Goal: Information Seeking & Learning: Learn about a topic

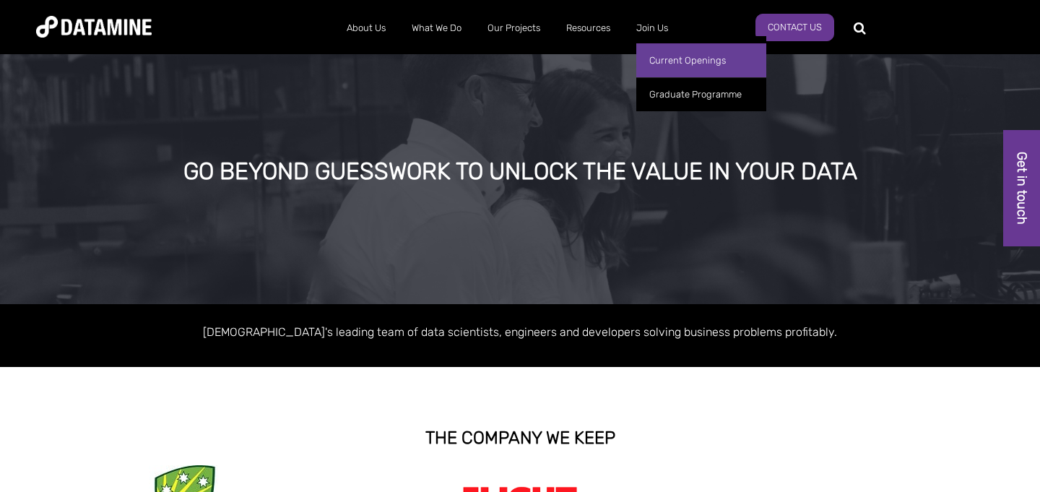
click at [673, 54] on link "Current Openings" at bounding box center [701, 60] width 130 height 34
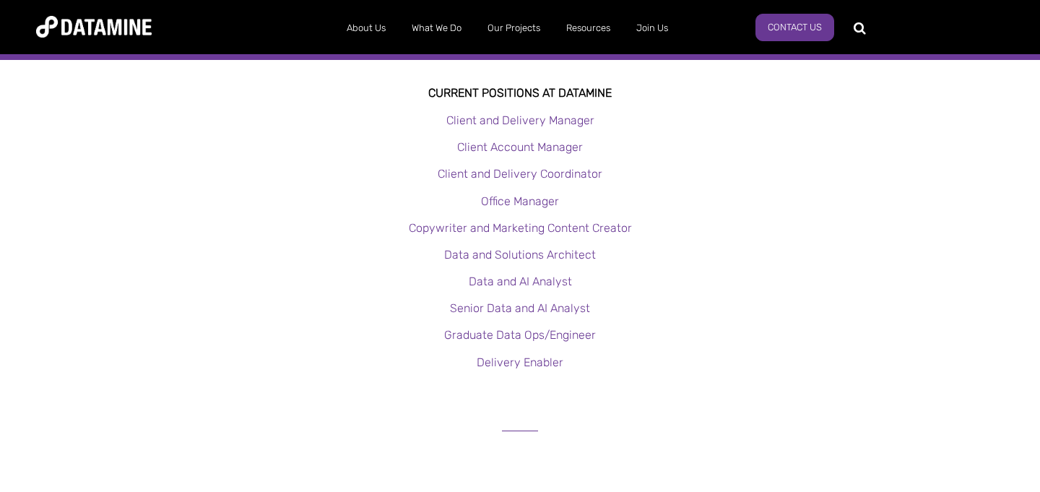
scroll to position [322, 0]
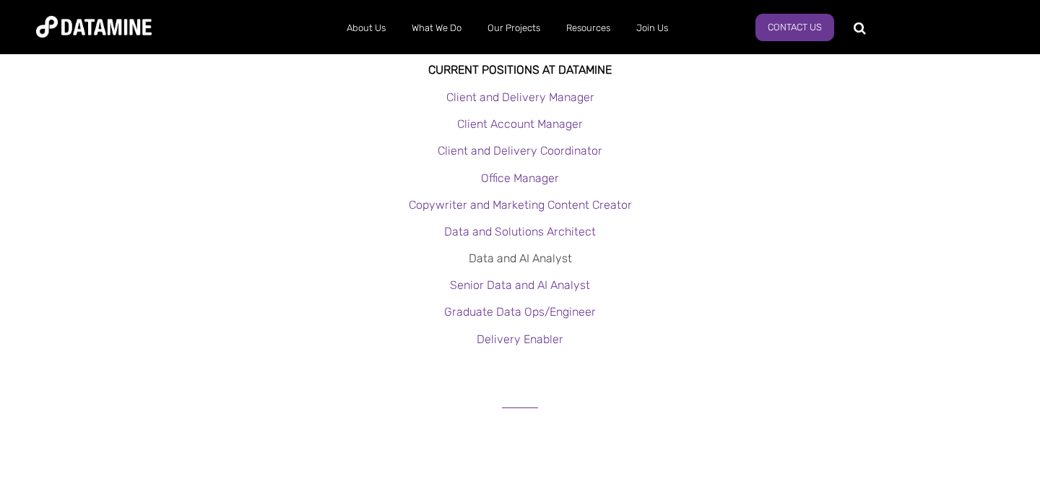
click at [516, 256] on link "Data and AI Analyst" at bounding box center [520, 258] width 103 height 14
click at [529, 309] on link "Graduate Data Ops/Engineer" at bounding box center [520, 312] width 152 height 14
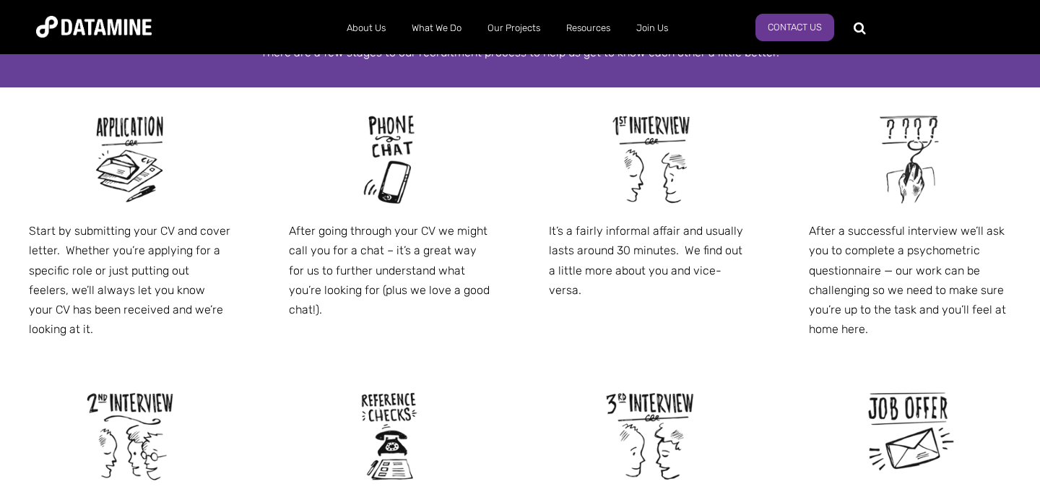
scroll to position [834, 0]
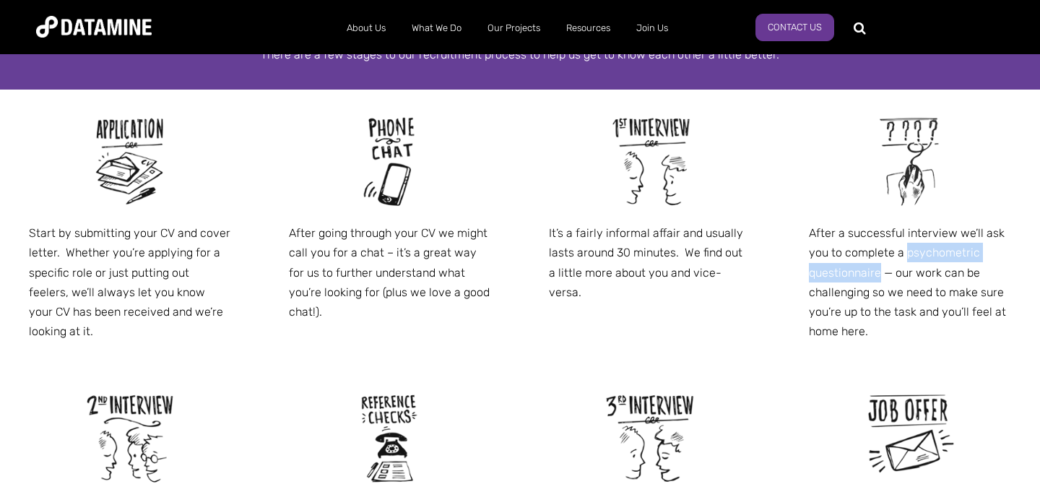
drag, startPoint x: 907, startPoint y: 251, endPoint x: 878, endPoint y: 273, distance: 36.7
click at [878, 273] on p "After a successful interview we’ll ask you to complete a psychometric questionn…" at bounding box center [910, 282] width 202 height 118
copy p "psychometric questionnaire"
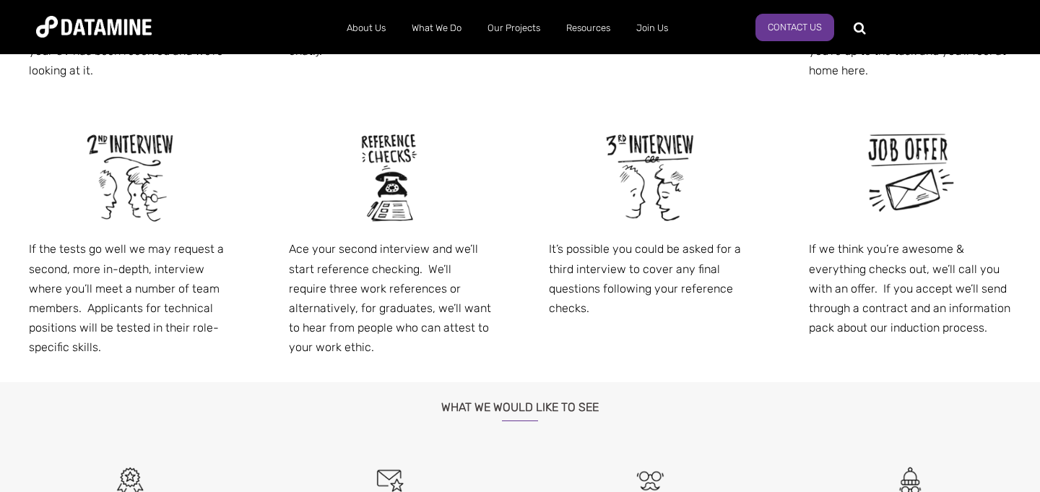
scroll to position [1100, 0]
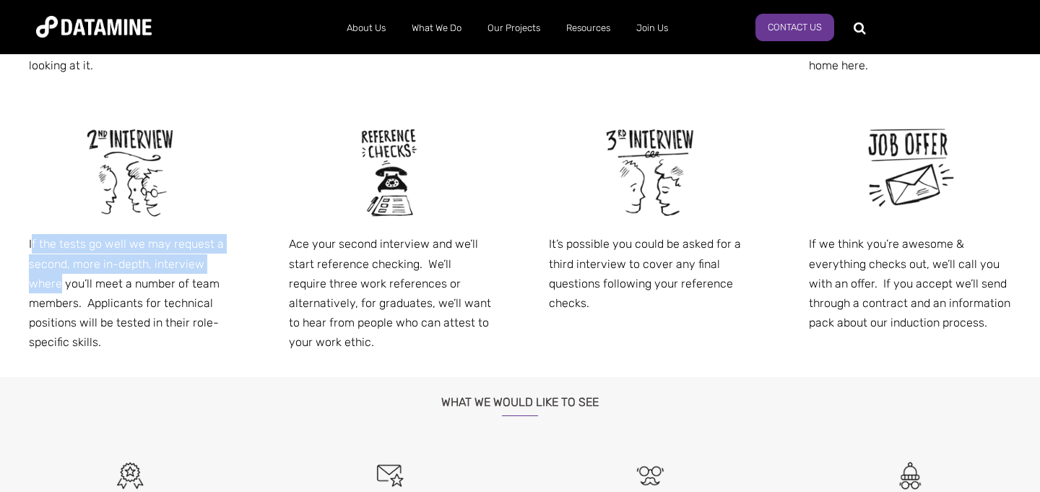
drag, startPoint x: 33, startPoint y: 243, endPoint x: 59, endPoint y: 274, distance: 41.0
click at [59, 274] on p "If the tests go well we may request a second, more in-depth, interview where yo…" at bounding box center [130, 293] width 202 height 118
click at [90, 268] on p "If the tests go well we may request a second, more in-depth, interview where yo…" at bounding box center [130, 293] width 202 height 118
drag, startPoint x: 30, startPoint y: 243, endPoint x: 71, endPoint y: 288, distance: 60.9
click at [71, 288] on p "If the tests go well we may request a second, more in-depth, interview where yo…" at bounding box center [130, 293] width 202 height 118
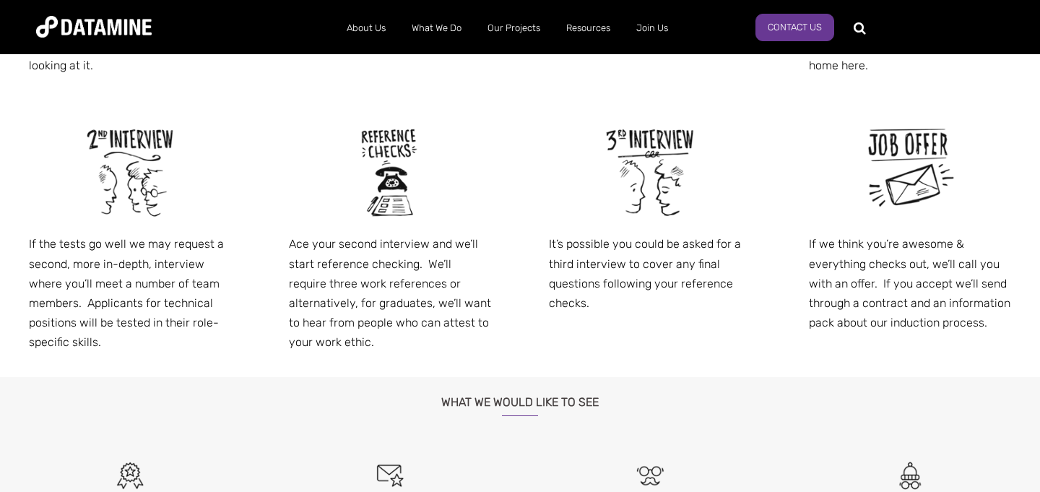
click at [80, 282] on p "If the tests go well we may request a second, more in-depth, interview where yo…" at bounding box center [130, 293] width 202 height 118
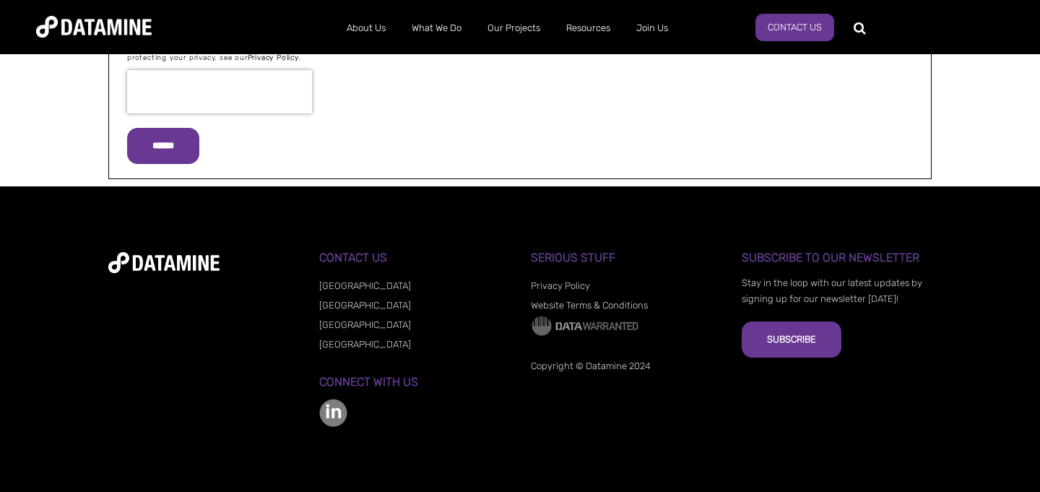
scroll to position [1461, 0]
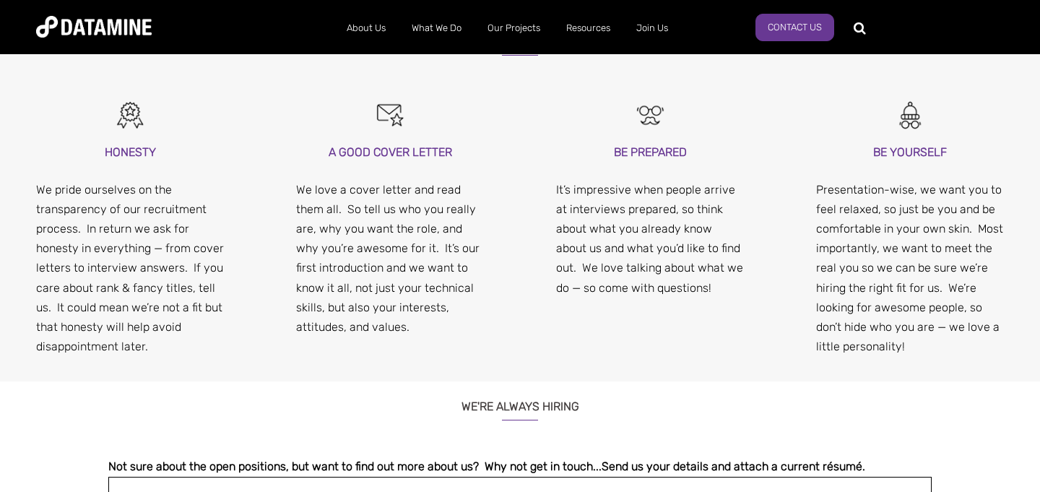
click at [832, 204] on p "Presentation-wise, we want you to feel relaxed, so just be you and be comfortab…" at bounding box center [910, 268] width 188 height 177
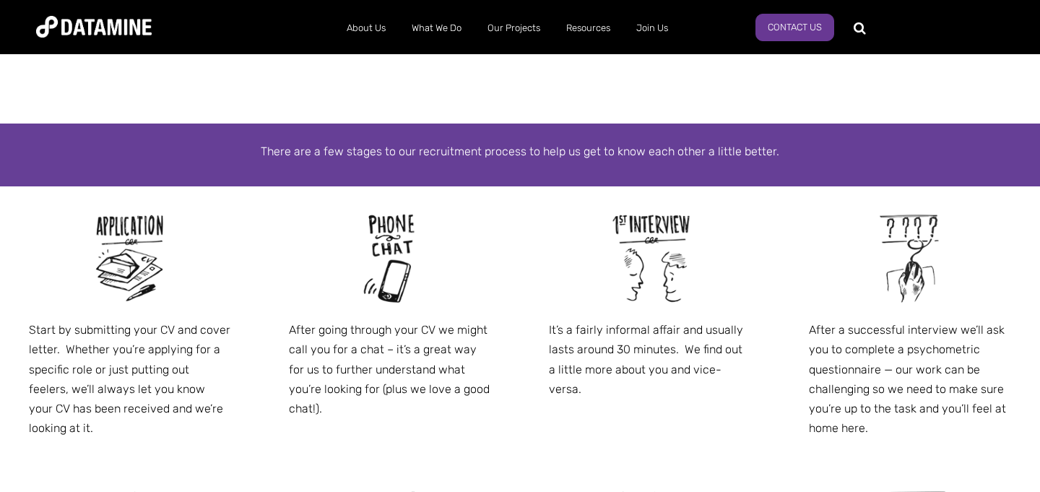
scroll to position [0, 0]
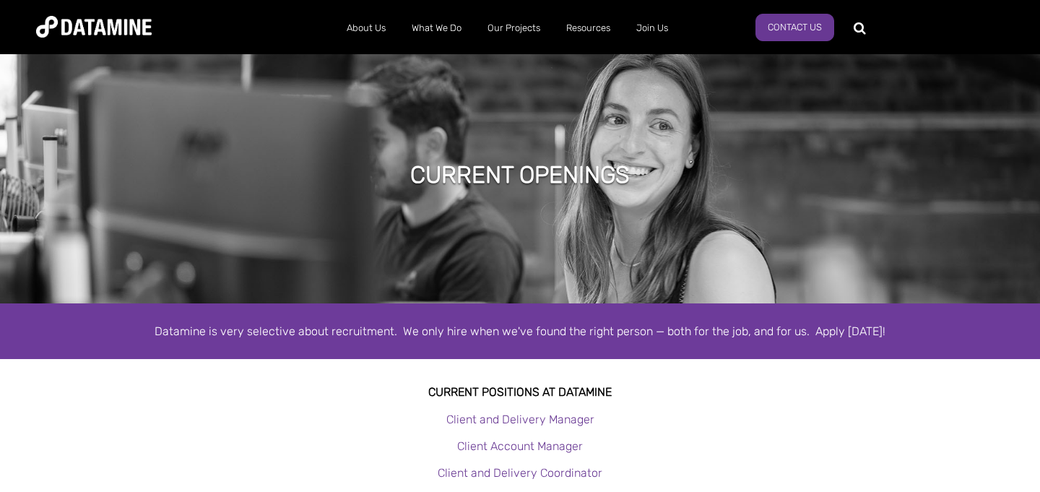
click at [105, 17] on img at bounding box center [94, 27] width 116 height 22
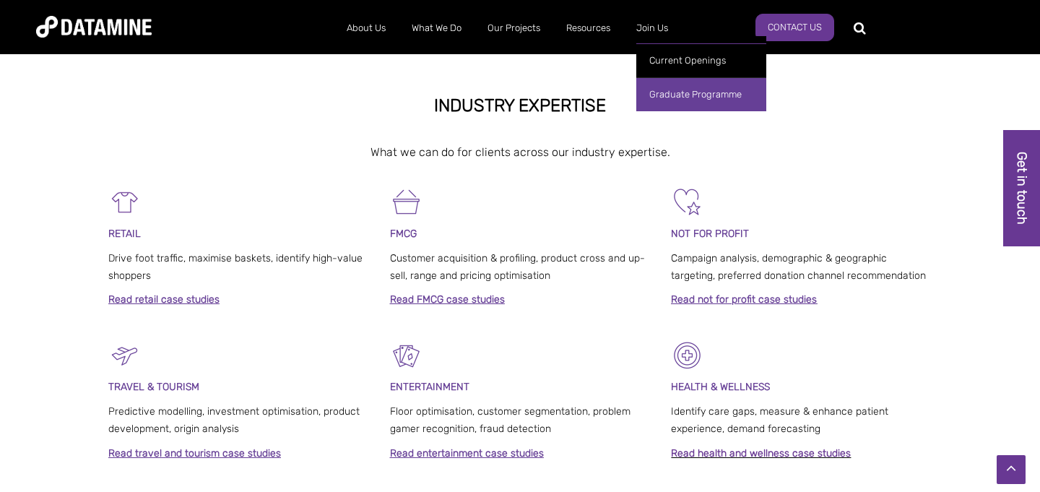
click at [678, 92] on link "Graduate Programme" at bounding box center [701, 94] width 130 height 34
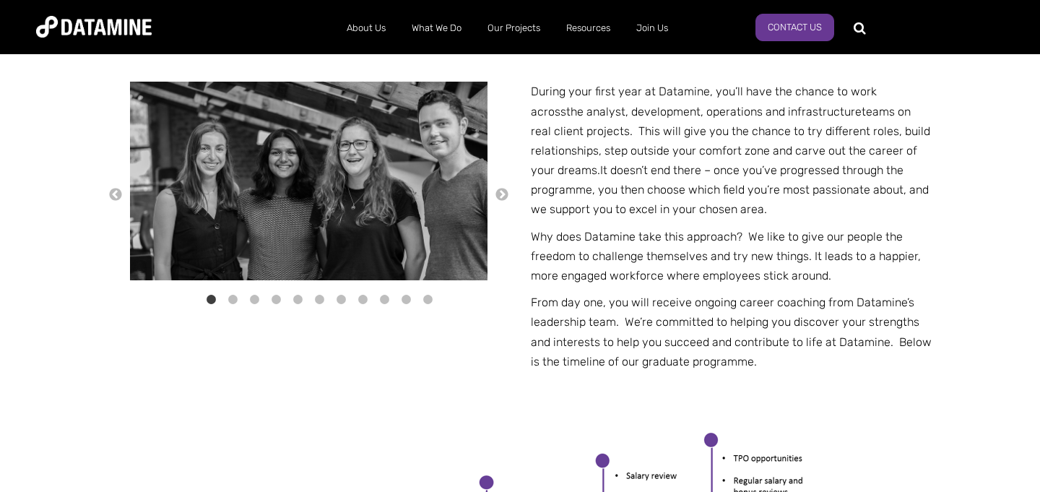
scroll to position [561, 0]
click at [501, 196] on button "→" at bounding box center [502, 194] width 14 height 16
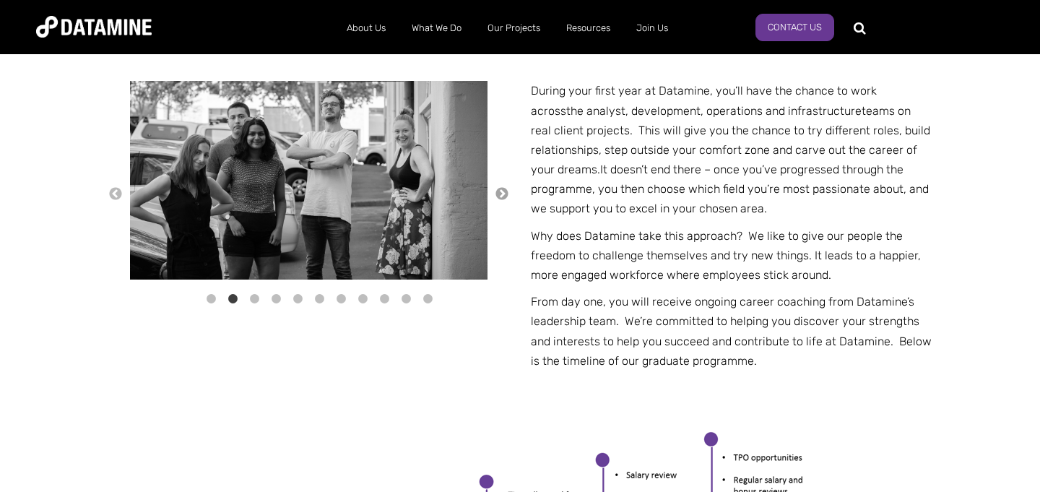
click at [502, 194] on button "→" at bounding box center [502, 194] width 14 height 16
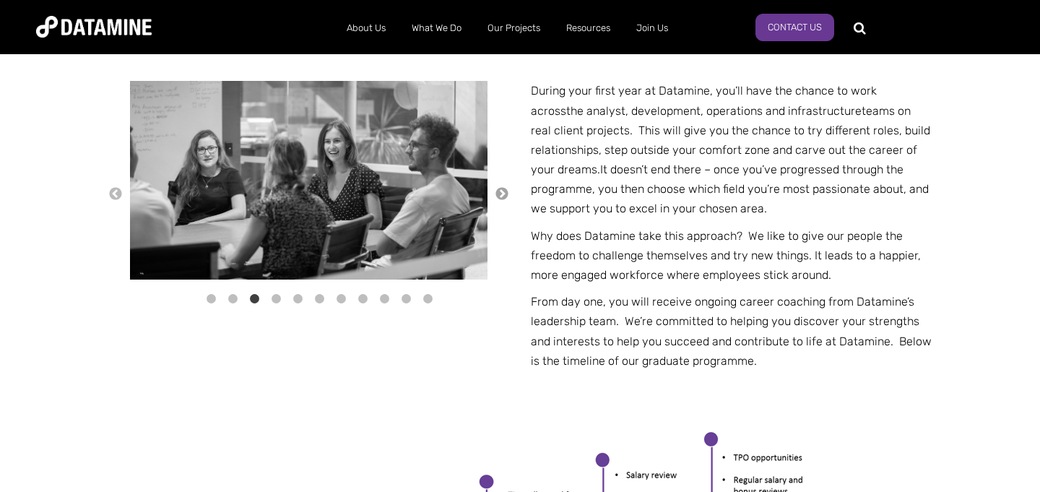
click at [502, 194] on button "→" at bounding box center [502, 194] width 14 height 16
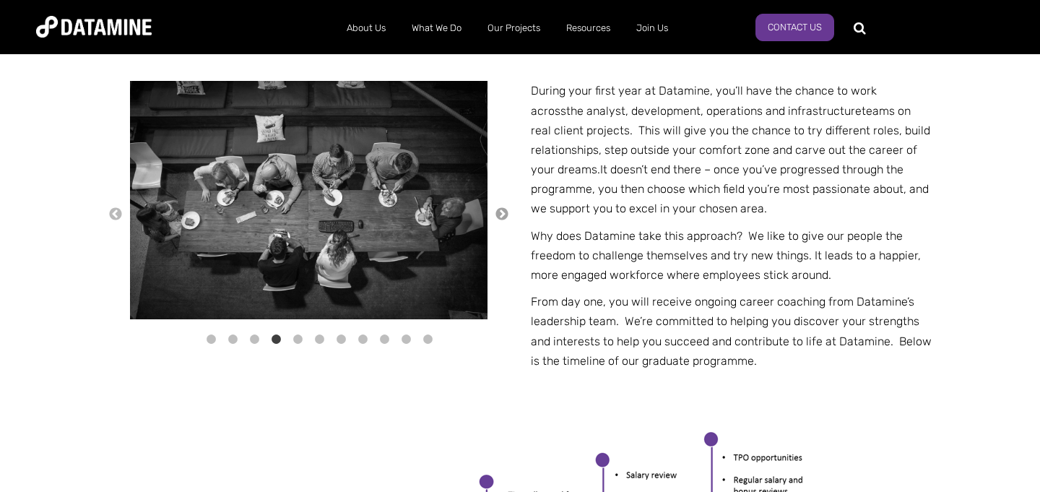
click at [502, 194] on div "← 1" at bounding box center [308, 213] width 401 height 265
click at [503, 209] on button "→" at bounding box center [502, 215] width 14 height 16
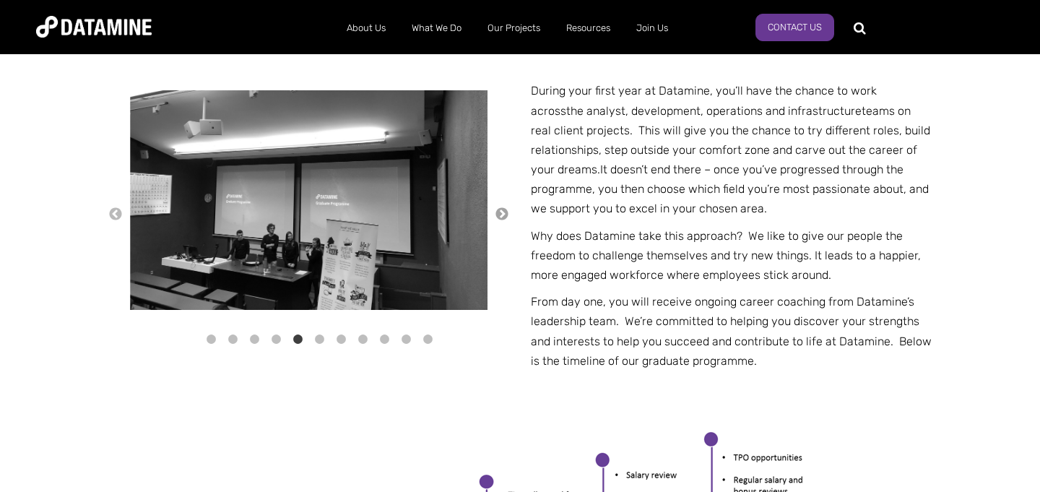
click at [503, 215] on button "→" at bounding box center [502, 215] width 14 height 16
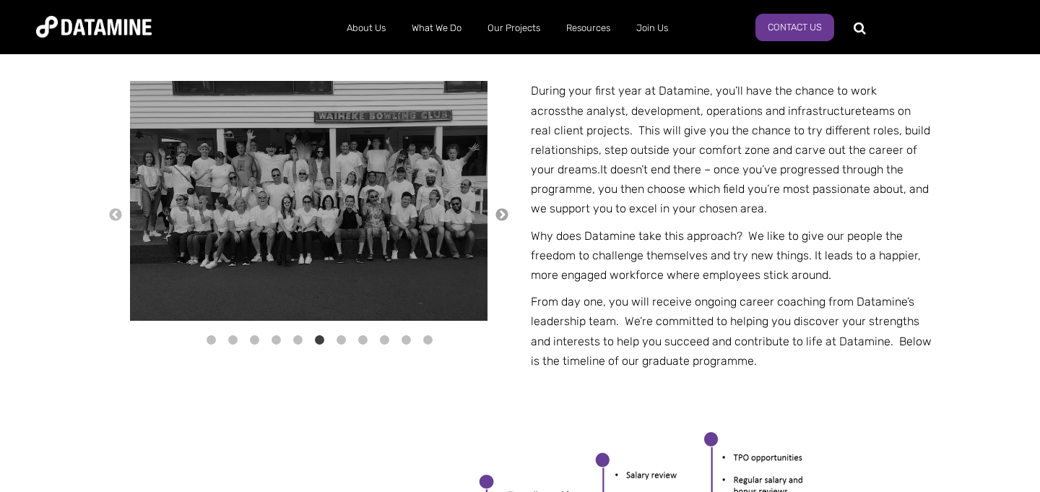
click at [503, 215] on button "→" at bounding box center [502, 215] width 14 height 16
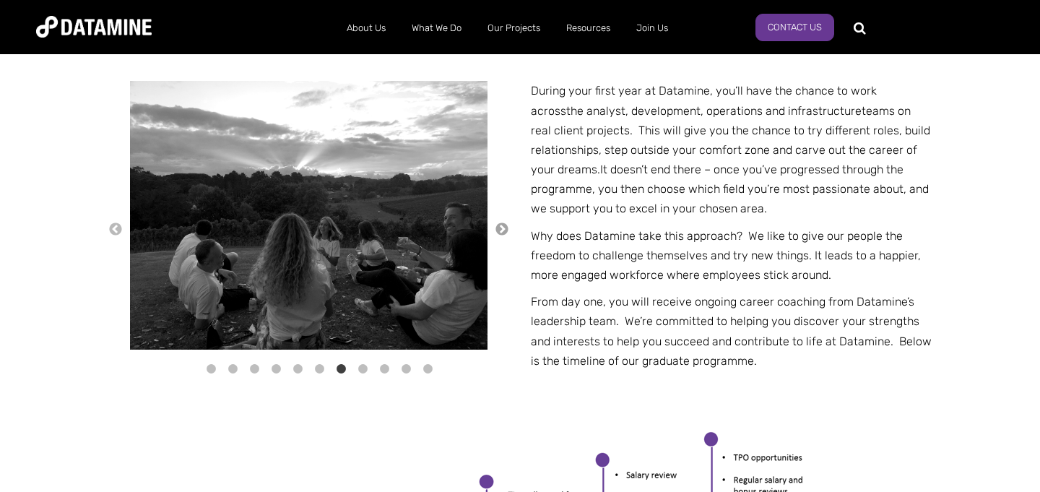
click at [501, 228] on button "→" at bounding box center [502, 230] width 14 height 16
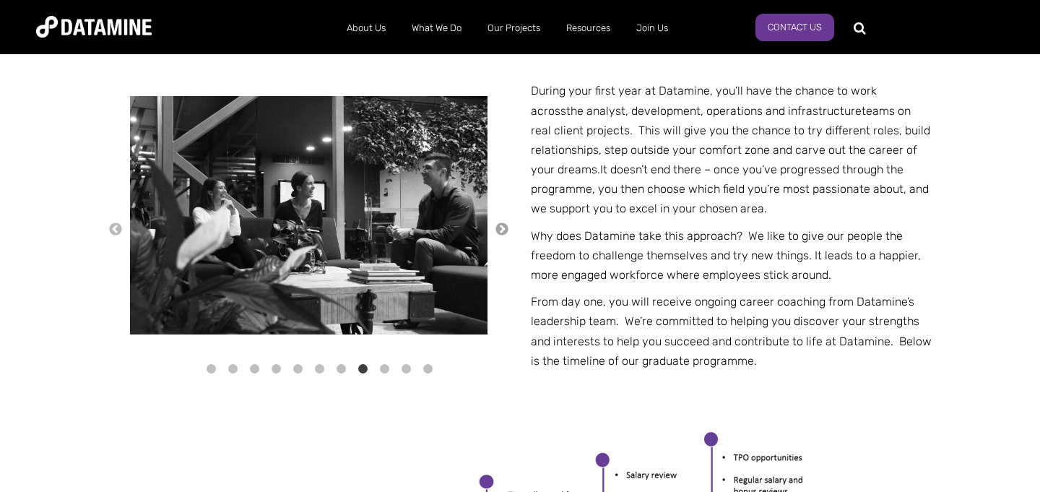
click at [501, 228] on button "→" at bounding box center [502, 230] width 14 height 16
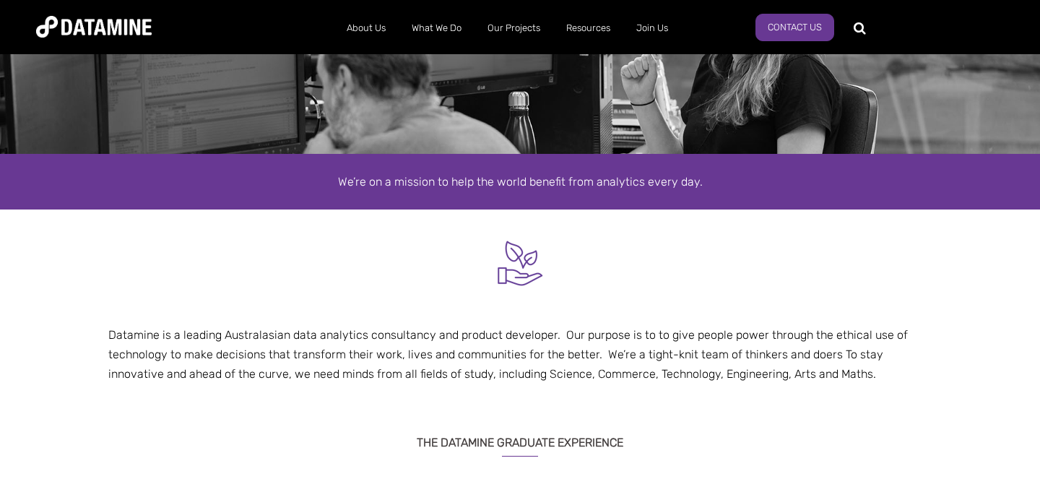
scroll to position [208, 0]
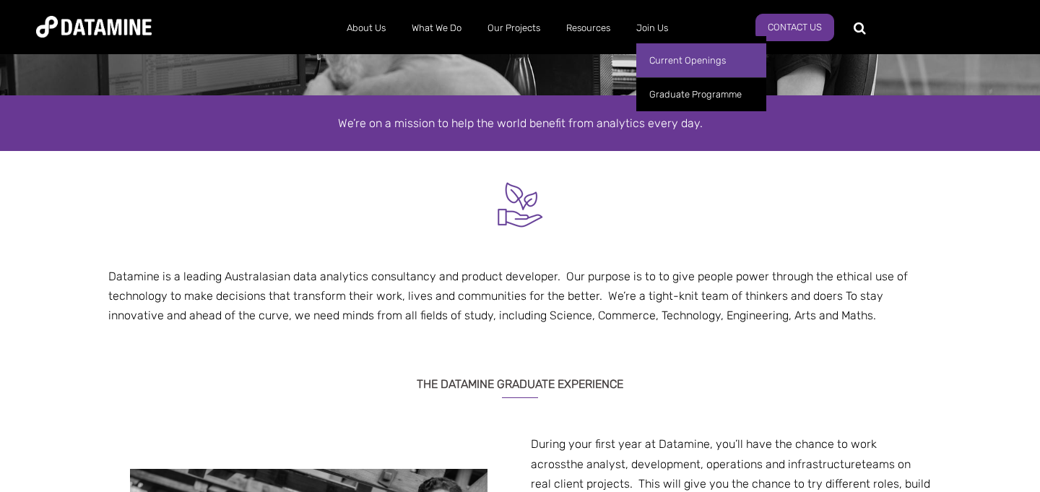
click at [657, 59] on link "Current Openings" at bounding box center [701, 60] width 130 height 34
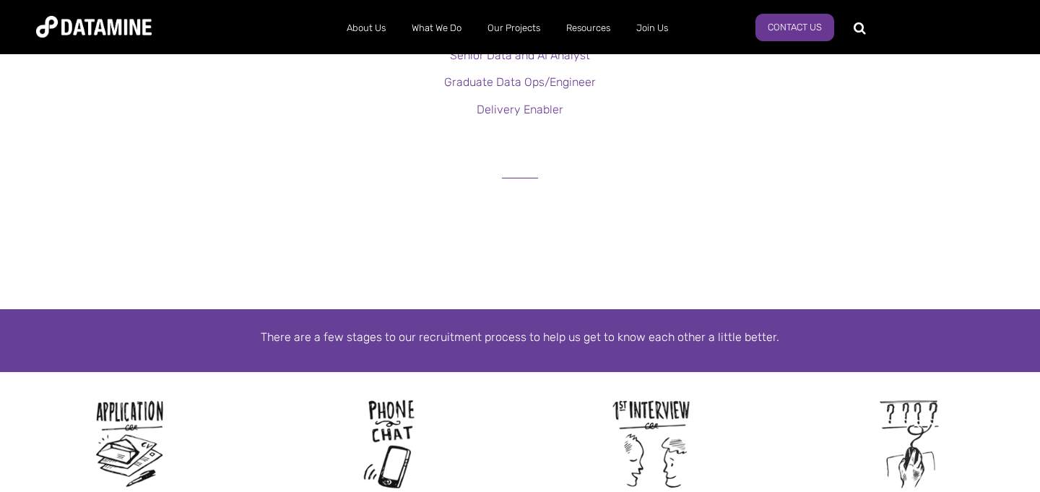
scroll to position [368, 0]
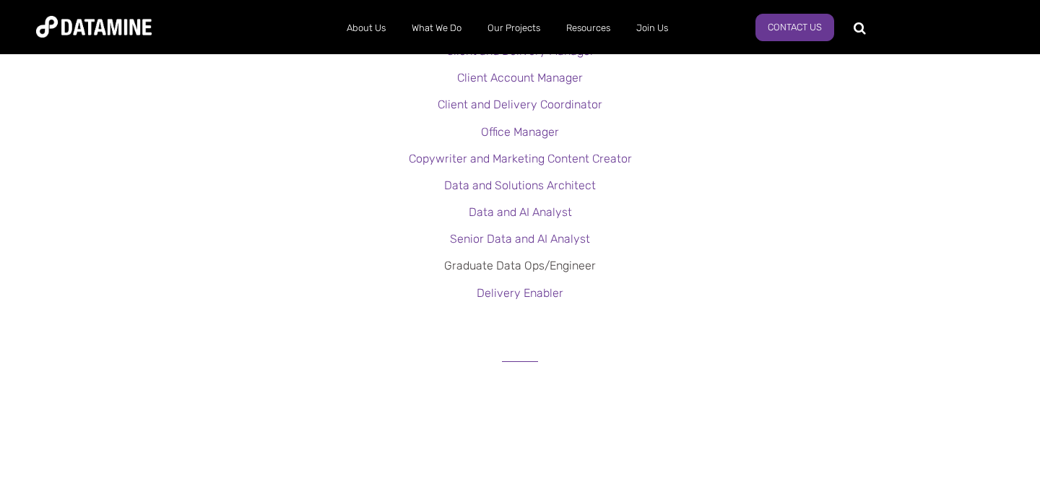
click at [508, 270] on link "Graduate Data Ops/Engineer" at bounding box center [520, 266] width 152 height 14
